Goal: Navigation & Orientation: Go to known website

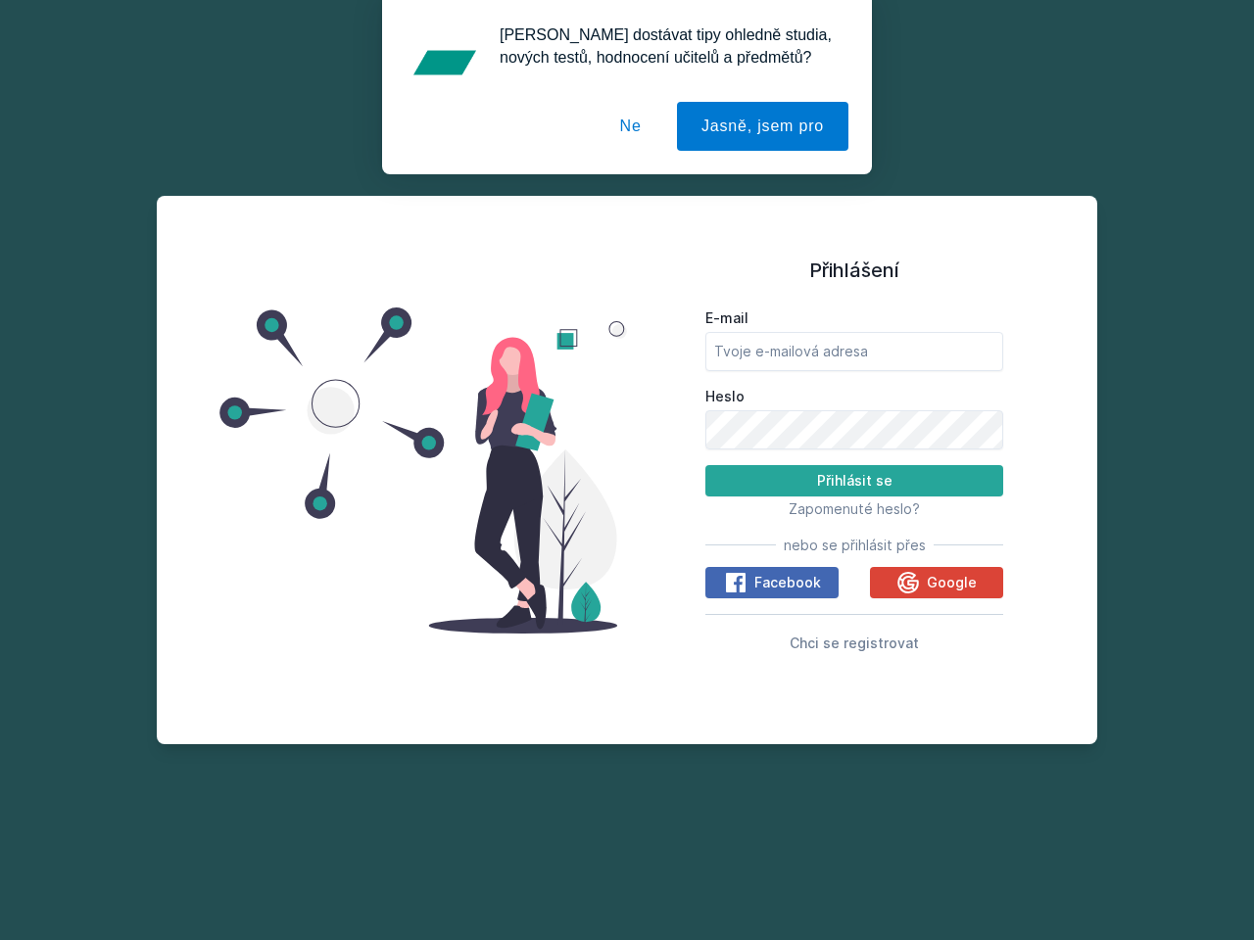
click at [854, 508] on span "Zapomenuté heslo?" at bounding box center [853, 509] width 131 height 17
click at [772, 583] on span "Facebook" at bounding box center [787, 583] width 67 height 20
click at [737, 583] on icon at bounding box center [736, 583] width 24 height 24
click at [936, 583] on span "Google" at bounding box center [952, 583] width 50 height 20
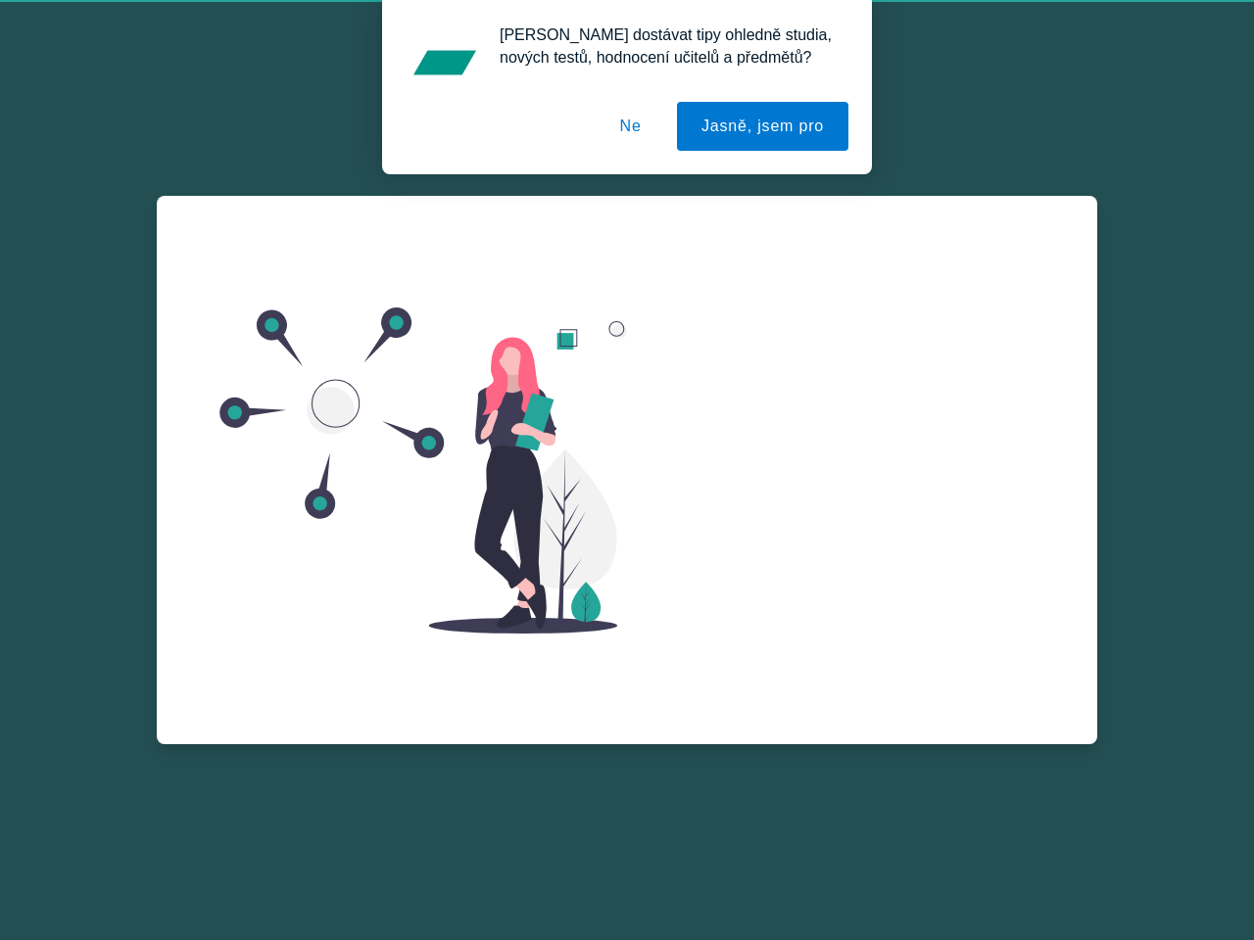
click at [910, 595] on icon at bounding box center [908, 606] width 22 height 22
click at [765, 126] on button "Jasně, jsem pro" at bounding box center [762, 126] width 171 height 49
